Goal: Task Accomplishment & Management: Manage account settings

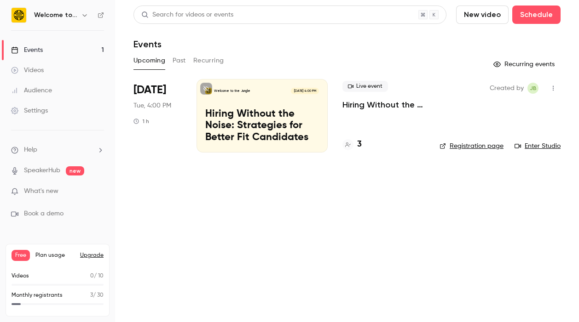
click at [240, 112] on p "Hiring Without the Noise: Strategies for Better Fit Candidates" at bounding box center [262, 126] width 114 height 35
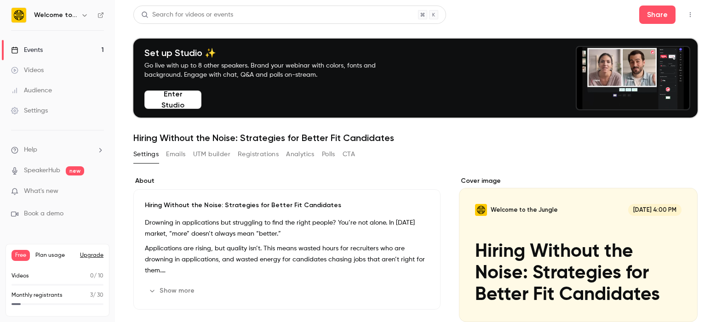
click at [87, 257] on button "Upgrade" at bounding box center [91, 255] width 23 height 7
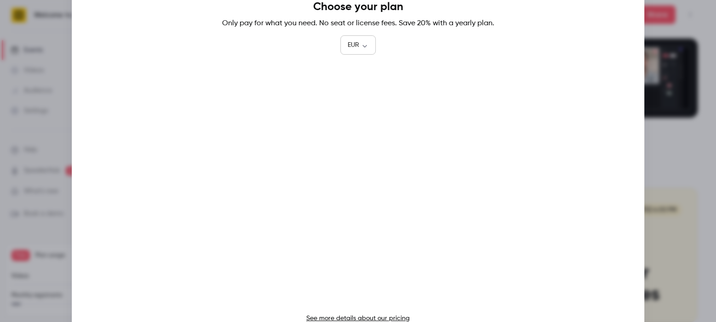
click at [366, 45] on body "Welcome to the Jungle Events 1 Videos Audience Settings Help SpeakerHub new Wha…" at bounding box center [358, 161] width 716 height 322
click at [362, 145] on li "GBP" at bounding box center [358, 146] width 36 height 24
type input "***"
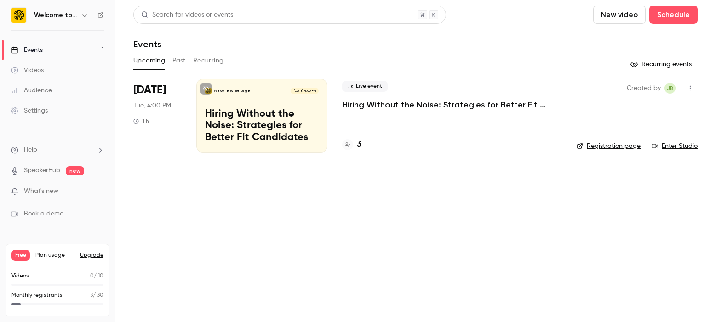
click at [233, 123] on p "Hiring Without the Noise: Strategies for Better Fit Candidates" at bounding box center [262, 126] width 114 height 35
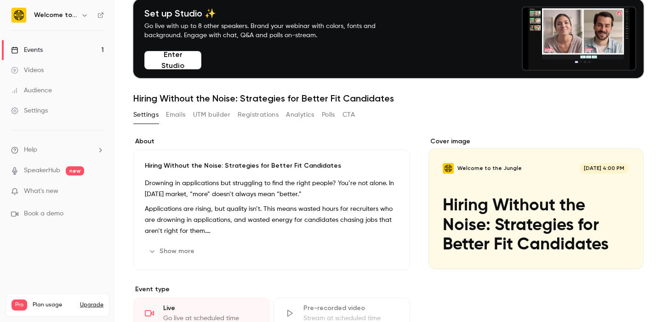
scroll to position [40, 0]
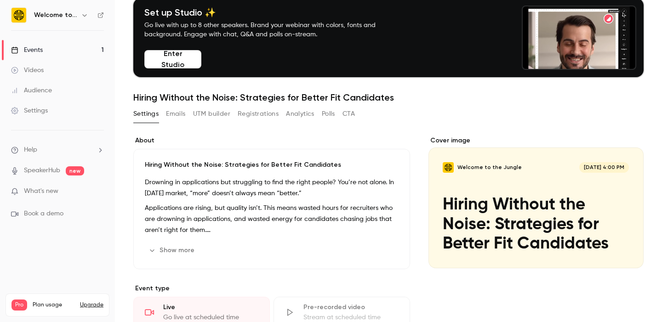
click at [540, 176] on div "Cover image" at bounding box center [536, 202] width 215 height 132
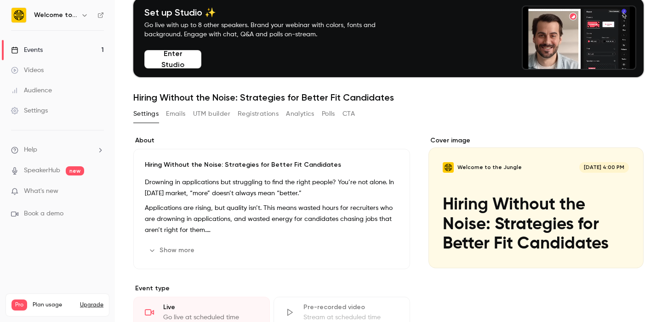
click at [0, 0] on input "Welcome to the Jungle [DATE] 4:00 PM Hiring Without the Noise: Strategies for B…" at bounding box center [0, 0] width 0 height 0
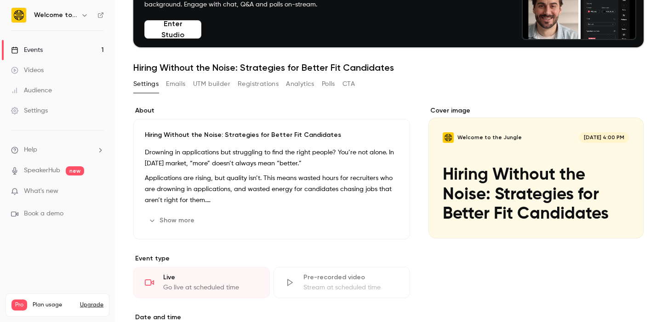
scroll to position [75, 0]
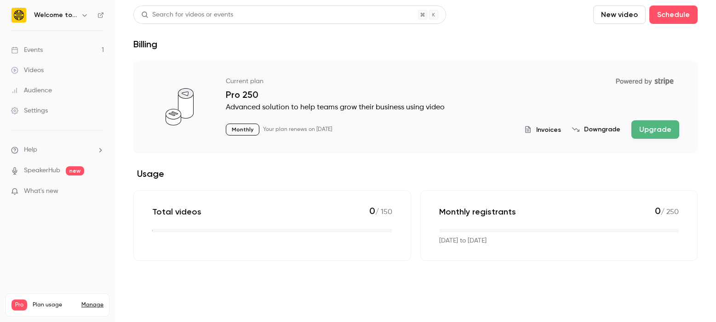
click at [554, 123] on div "Invoices Downgrade Upgrade" at bounding box center [601, 130] width 155 height 18
click at [554, 126] on span "Invoices" at bounding box center [548, 130] width 25 height 10
